Goal: Obtain resource: Obtain resource

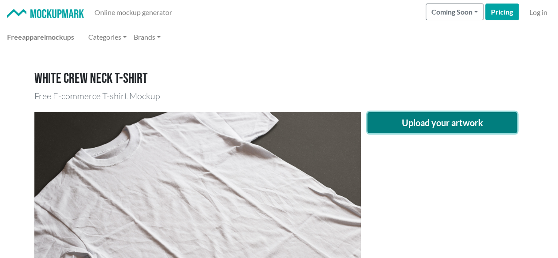
click at [411, 114] on button "Upload your artwork" at bounding box center [443, 122] width 150 height 21
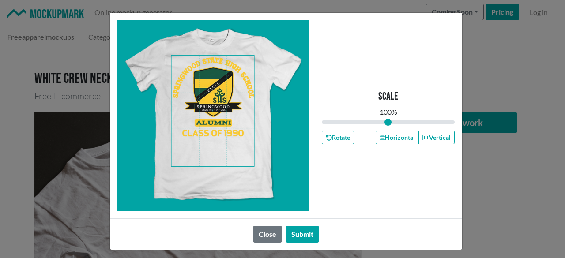
click at [216, 95] on span at bounding box center [212, 111] width 83 height 111
click at [398, 142] on button "Horizontal" at bounding box center [396, 138] width 43 height 14
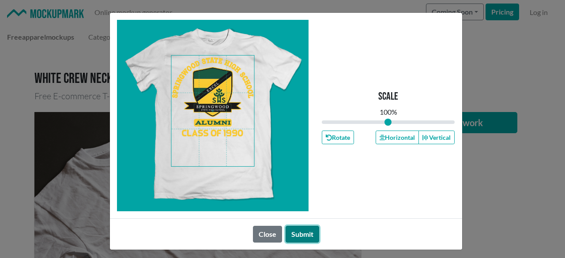
click at [289, 231] on button "Submit" at bounding box center [302, 234] width 34 height 17
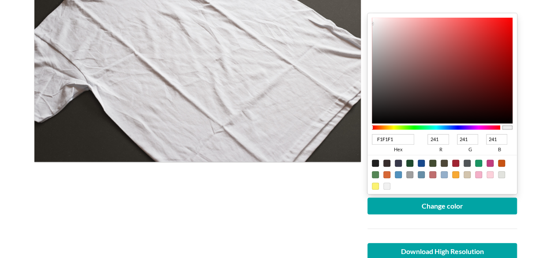
scroll to position [176, 0]
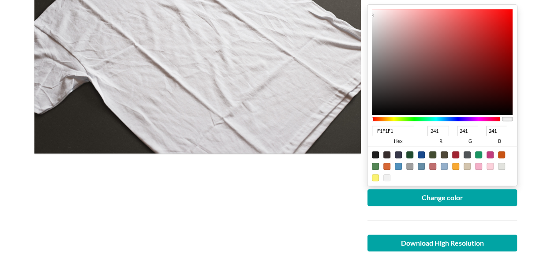
drag, startPoint x: 394, startPoint y: 127, endPoint x: 309, endPoint y: 133, distance: 84.9
click at [309, 133] on div "Upload another artwork Edit artwork Change color F1F1F1 hex 241 r 241 g 241 b 1…" at bounding box center [279, 113] width 490 height 369
type input "024"
type input "0"
type input "34"
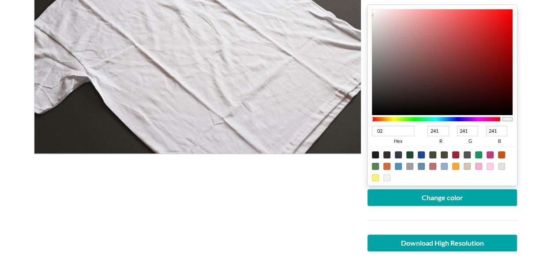
type input "68"
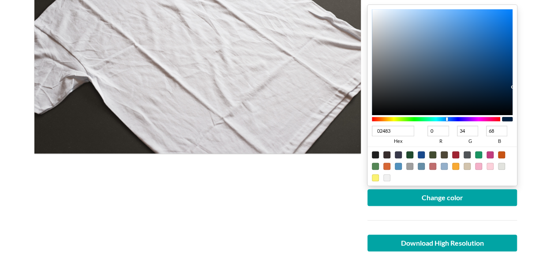
type input "024830"
type input "2"
type input "72"
type input "48"
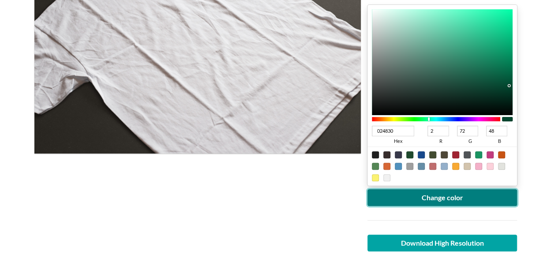
type input "024830"
click at [430, 194] on button "Change color" at bounding box center [443, 197] width 150 height 17
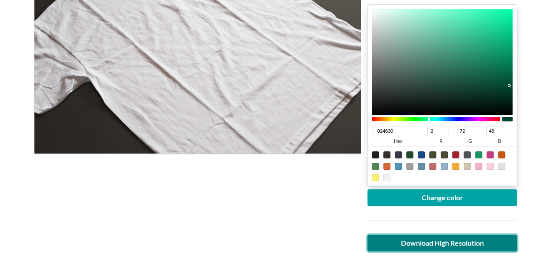
click at [470, 247] on link "Download High Resolution" at bounding box center [443, 243] width 150 height 17
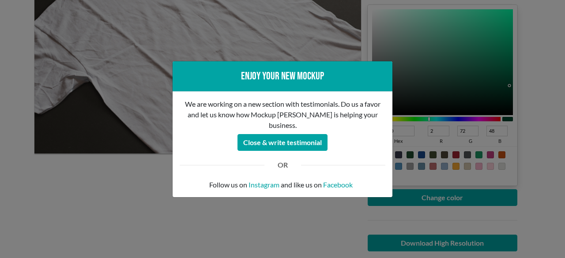
click at [158, 199] on div "Enjoy your new mockup We are working on a new section with testimonials. Do us …" at bounding box center [282, 129] width 565 height 258
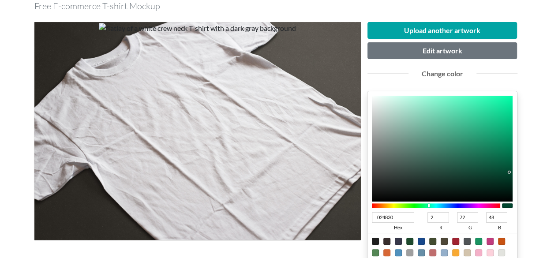
scroll to position [88, 0]
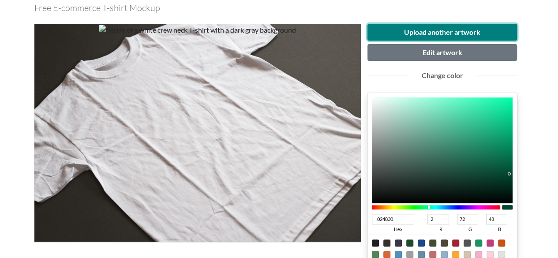
click at [449, 36] on button "Upload another artwork" at bounding box center [443, 32] width 150 height 17
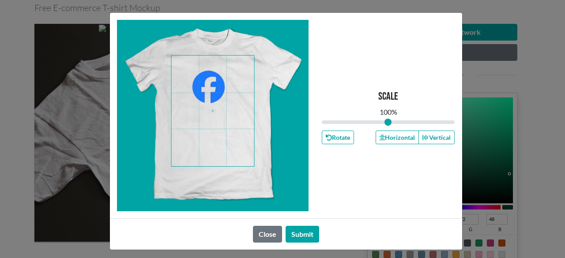
click at [204, 83] on span at bounding box center [212, 111] width 83 height 111
click at [211, 82] on span at bounding box center [212, 111] width 83 height 111
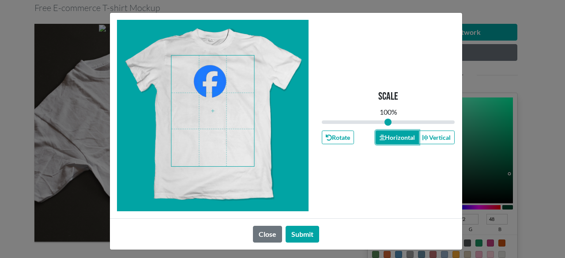
click at [383, 135] on button "Horizontal" at bounding box center [396, 138] width 43 height 14
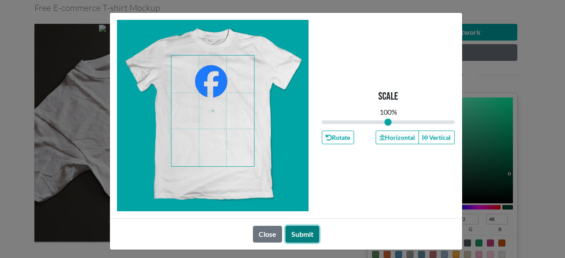
click at [294, 231] on button "Submit" at bounding box center [302, 234] width 34 height 17
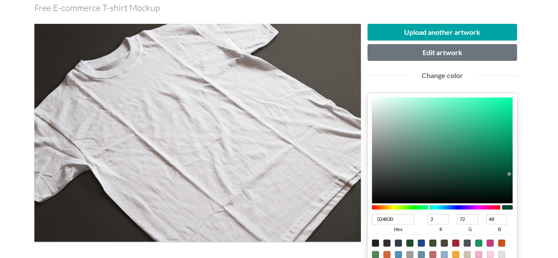
scroll to position [176, 0]
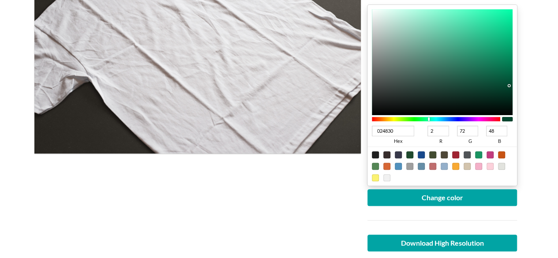
click at [383, 178] on div at bounding box center [443, 165] width 150 height 39
click at [386, 177] on div at bounding box center [386, 177] width 7 height 7
type input "F1F1F1"
type input "241"
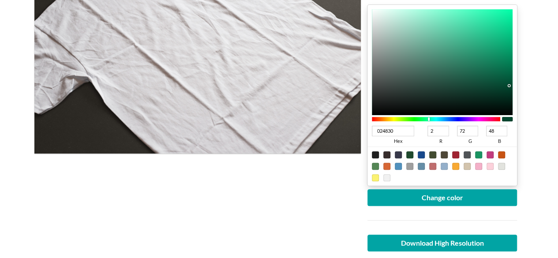
type input "241"
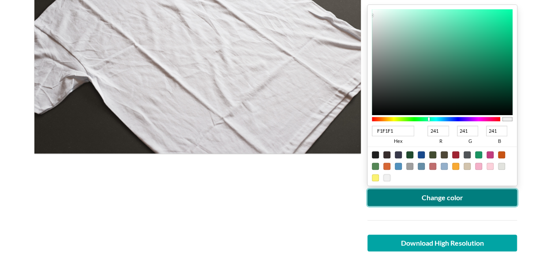
click at [403, 200] on button "Change color" at bounding box center [443, 197] width 150 height 17
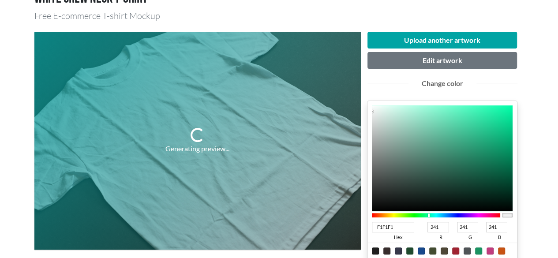
scroll to position [88, 0]
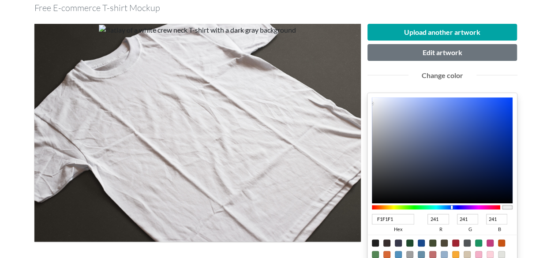
click at [452, 208] on div at bounding box center [436, 207] width 129 height 4
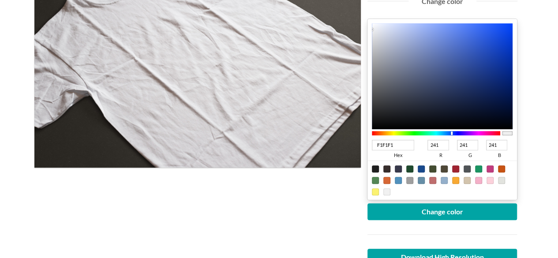
scroll to position [176, 0]
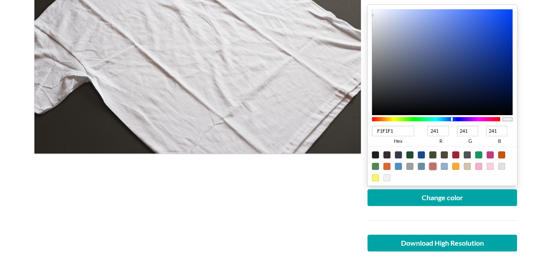
click at [432, 165] on div at bounding box center [432, 166] width 7 height 7
type input "BF6E6E"
type input "191"
type input "110"
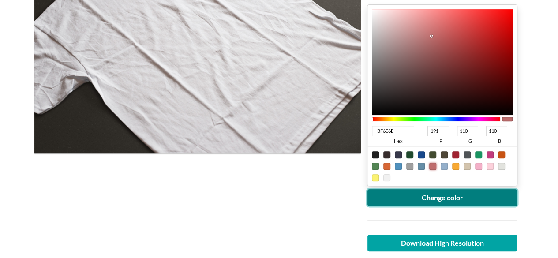
click at [441, 200] on button "Change color" at bounding box center [443, 197] width 150 height 17
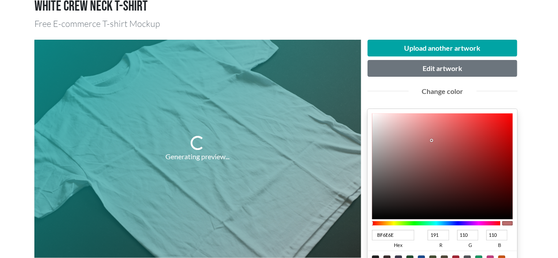
scroll to position [88, 0]
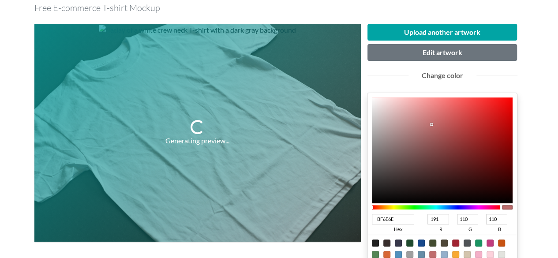
type input "110909"
type input "17"
type input "9"
click at [439, 196] on div at bounding box center [442, 151] width 141 height 106
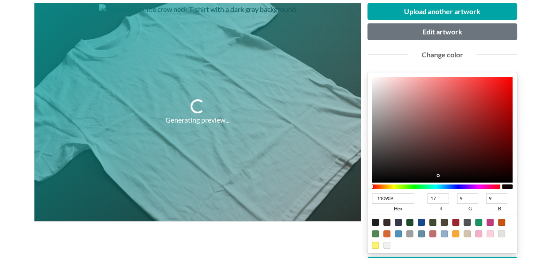
scroll to position [265, 0]
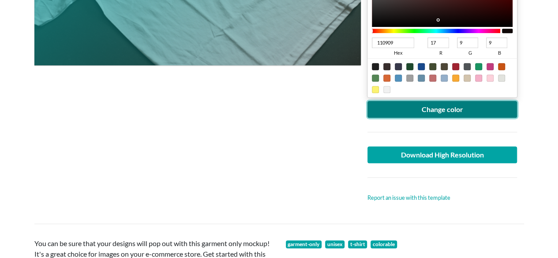
click at [441, 103] on button "Change color" at bounding box center [443, 109] width 150 height 17
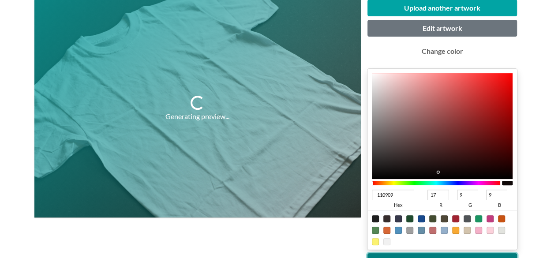
scroll to position [88, 0]
